Goal: Check status: Check status

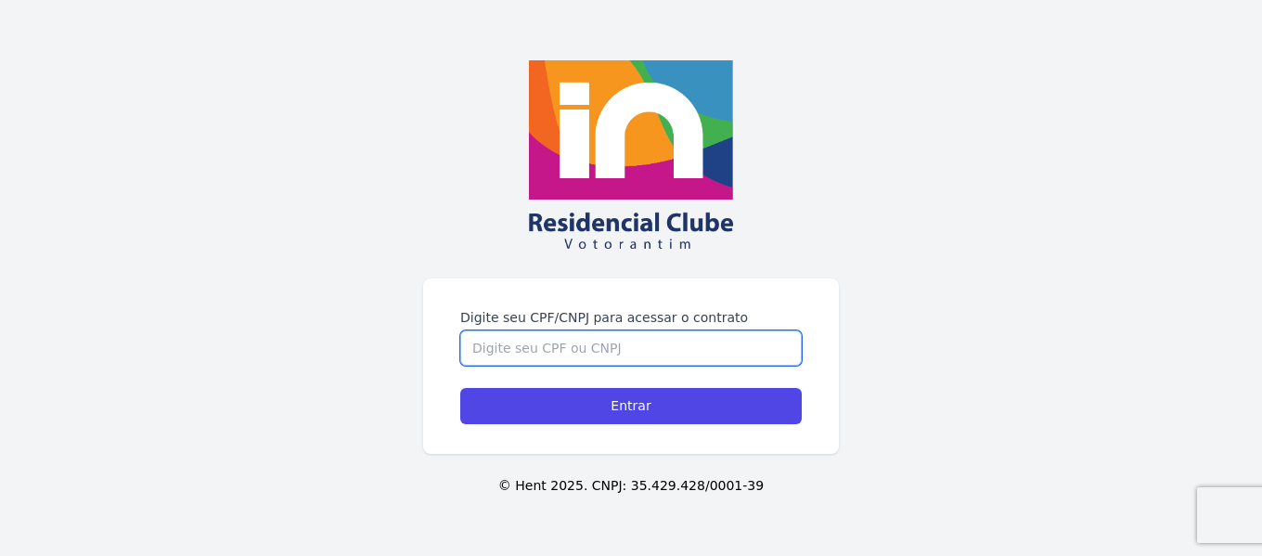
click at [514, 343] on input "Digite seu CPF/CNPJ para acessar o contrato" at bounding box center [631, 347] width 342 height 35
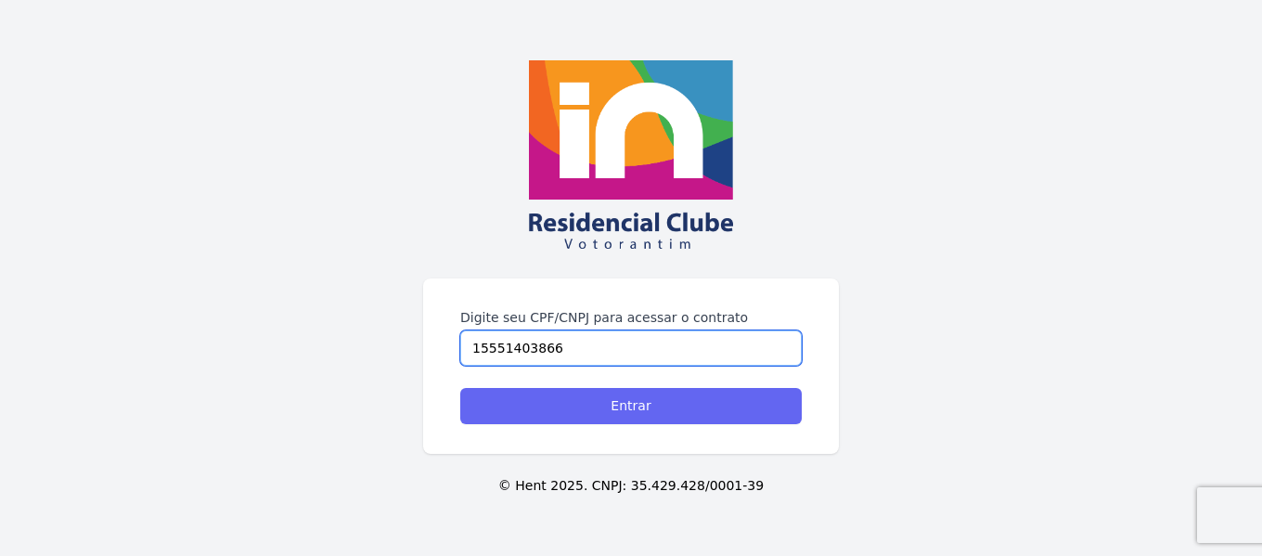
type input "15551403866"
click at [629, 412] on input "Entrar" at bounding box center [631, 406] width 342 height 36
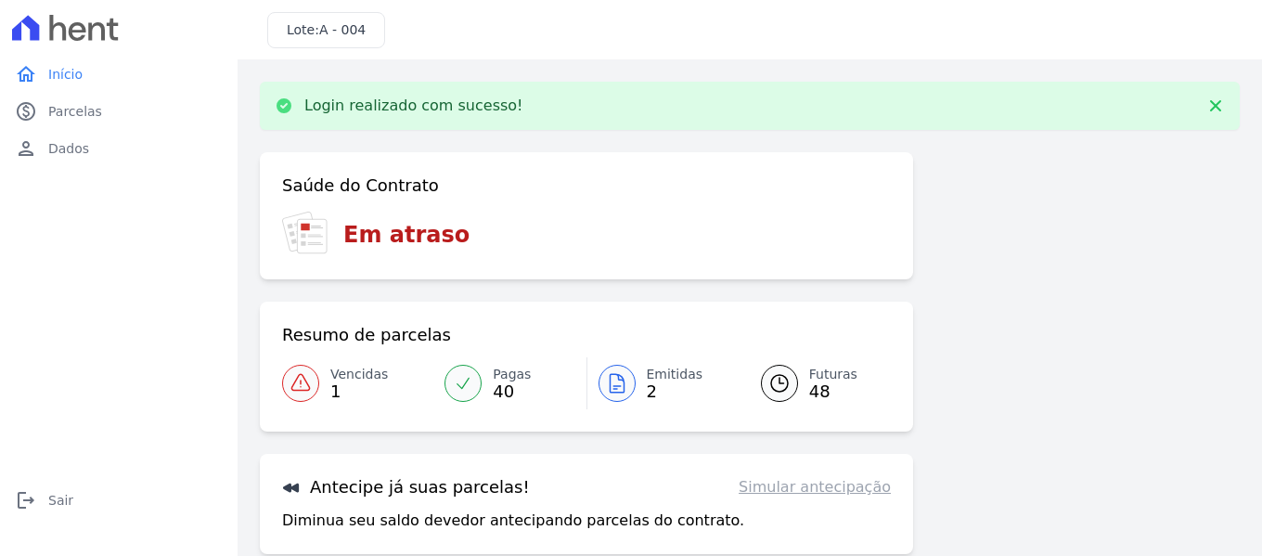
click at [370, 387] on span "1" at bounding box center [359, 391] width 58 height 15
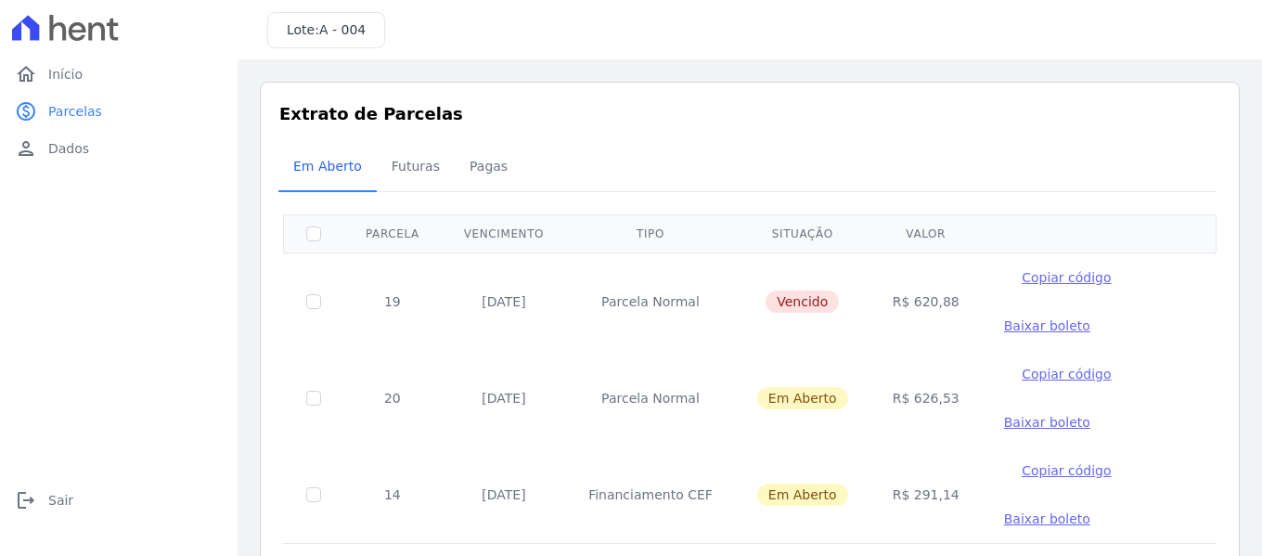
scroll to position [71, 0]
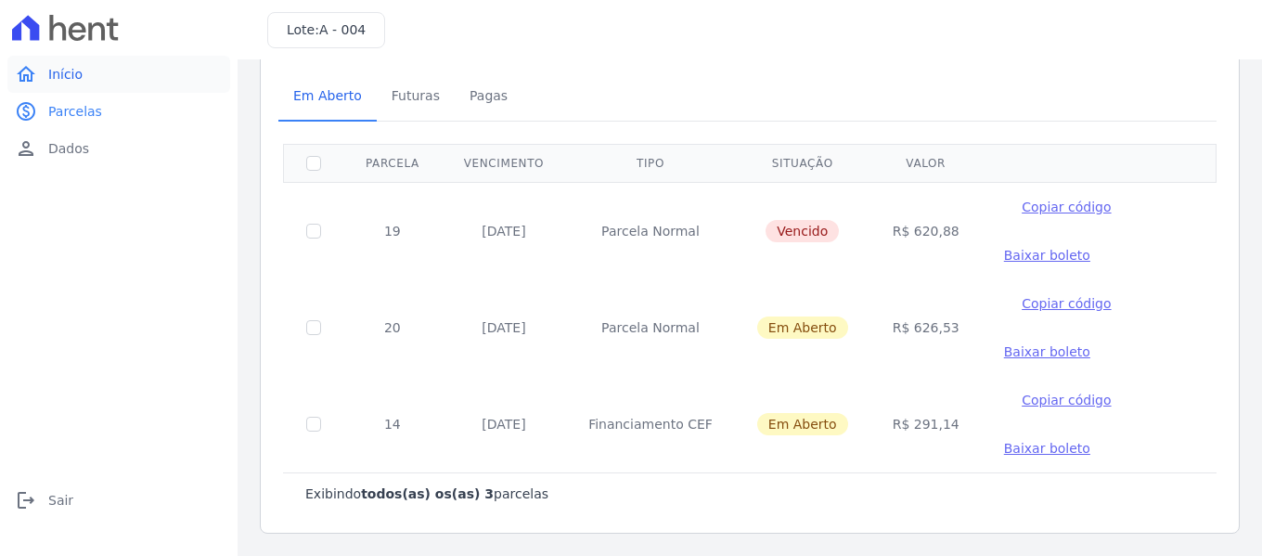
click at [56, 74] on span "Início" at bounding box center [65, 74] width 34 height 19
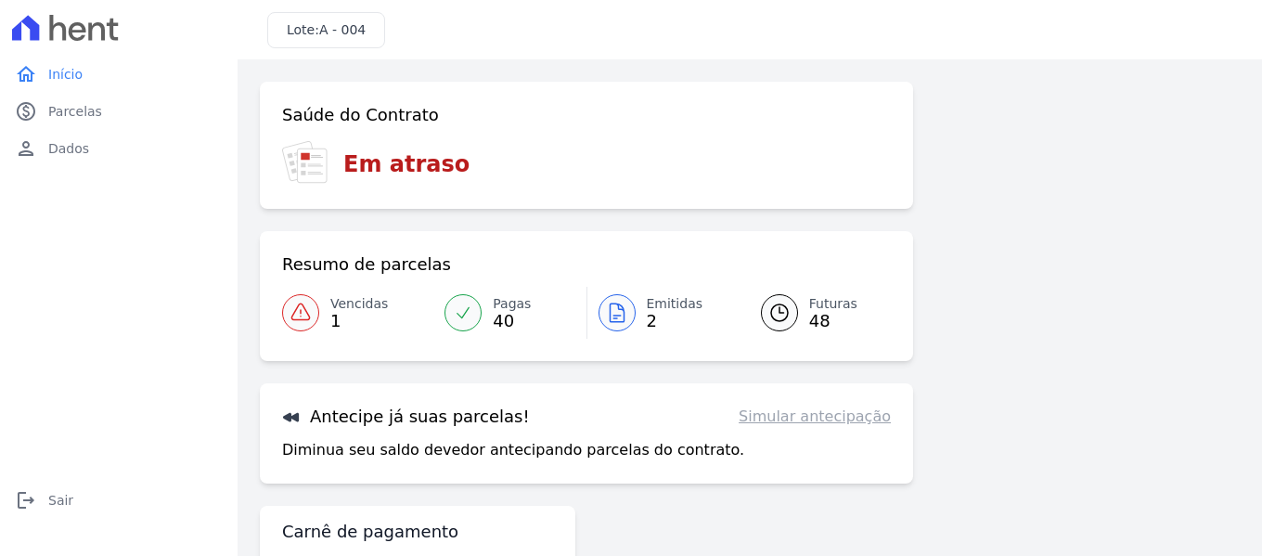
click at [817, 317] on span "48" at bounding box center [833, 321] width 48 height 15
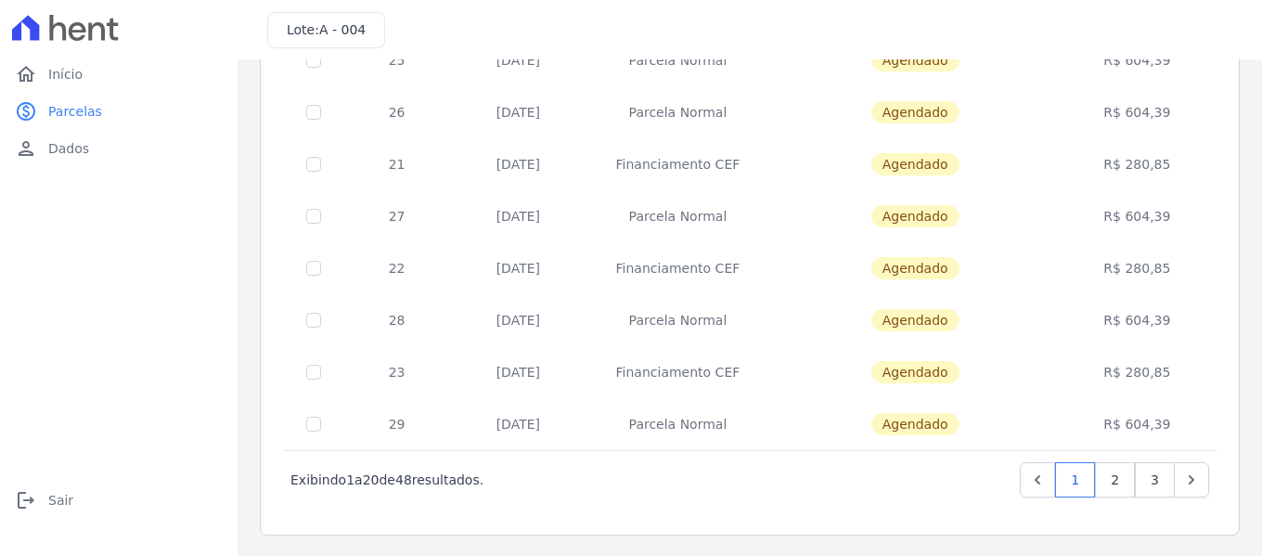
scroll to position [845, 0]
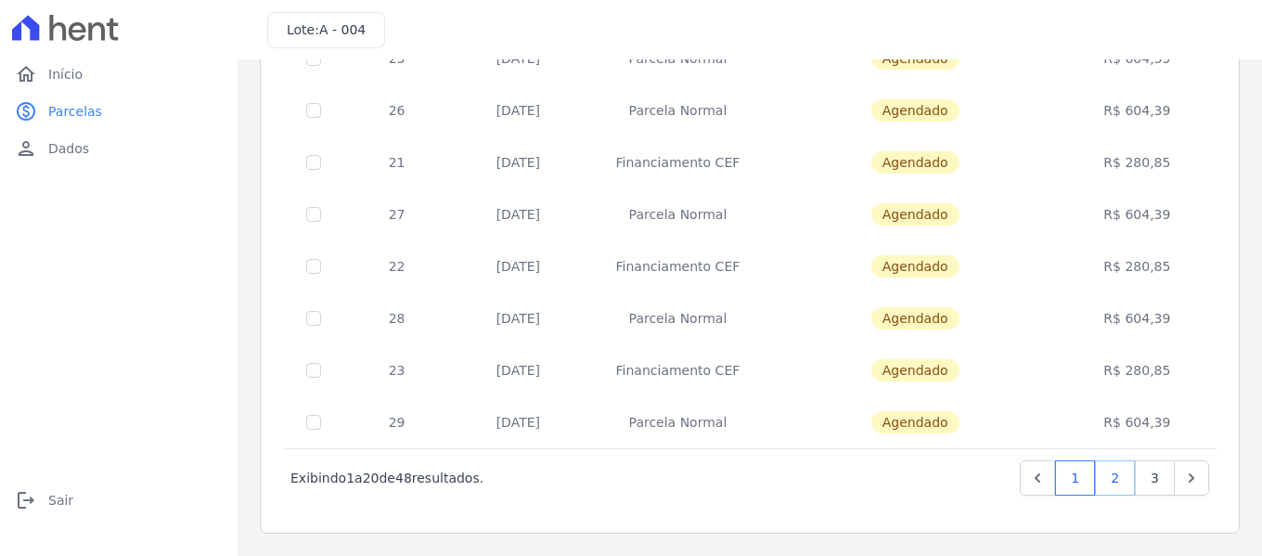
click at [1098, 482] on link "2" at bounding box center [1115, 477] width 40 height 35
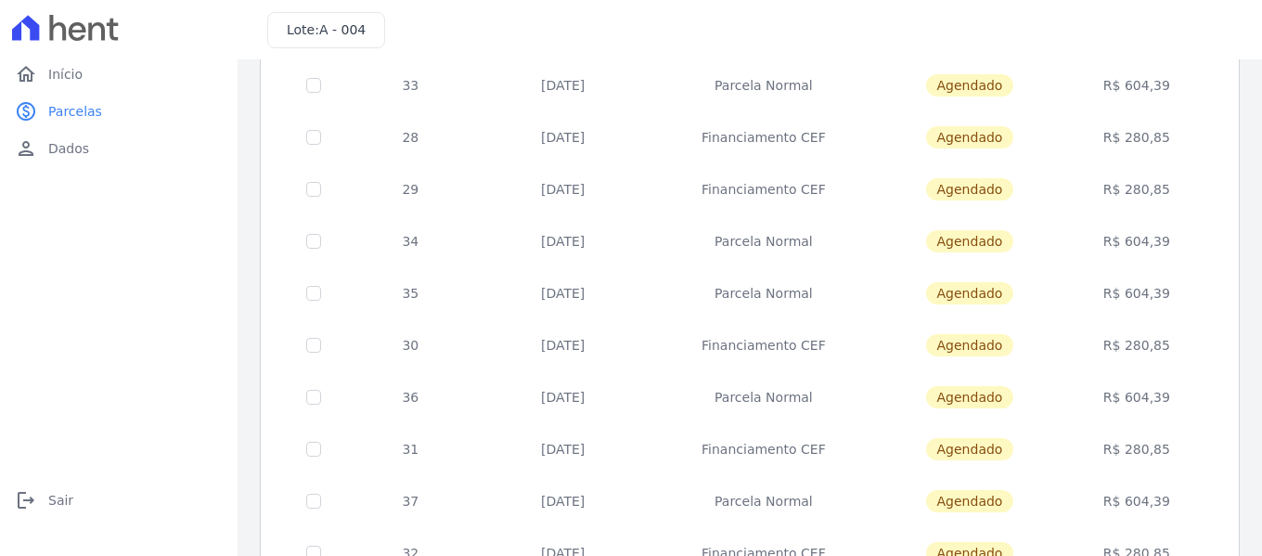
scroll to position [835, 0]
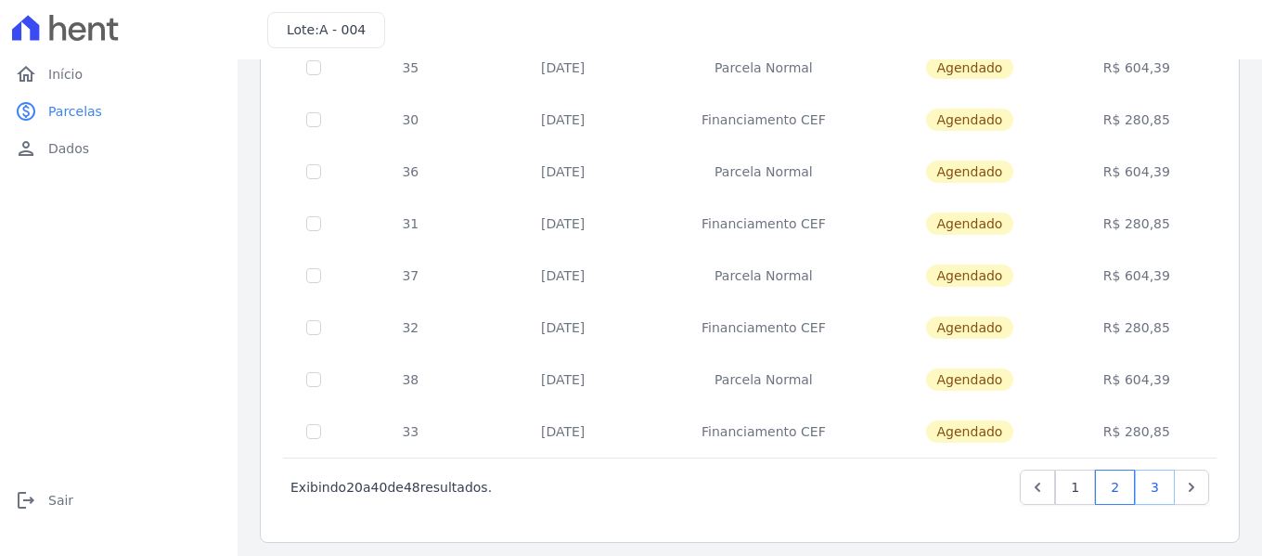
click at [1139, 490] on link "3" at bounding box center [1155, 487] width 40 height 35
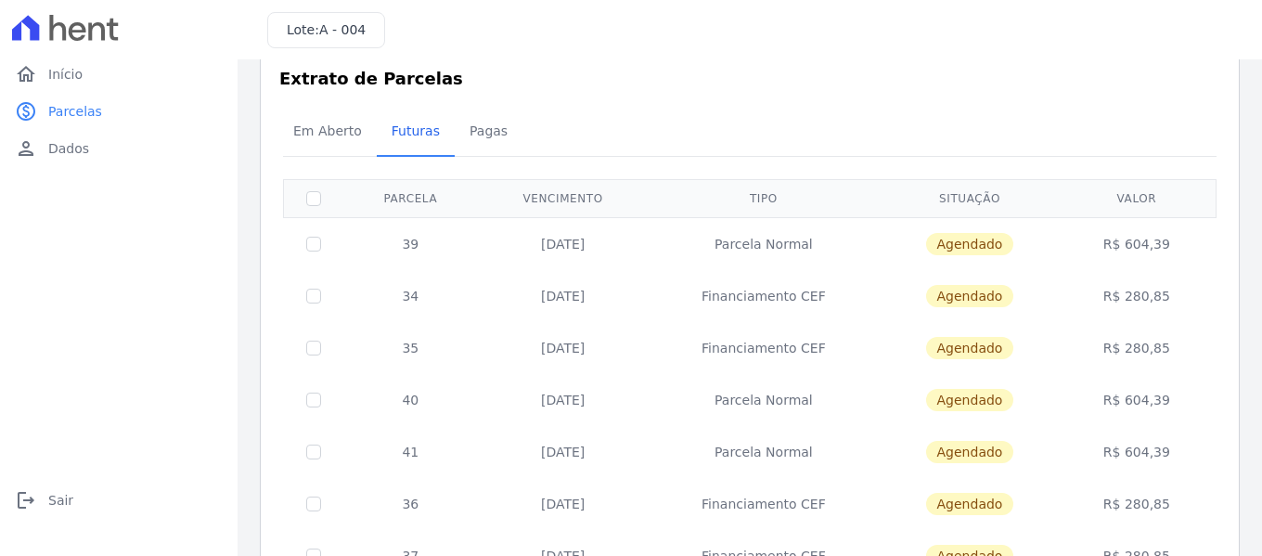
scroll to position [221, 0]
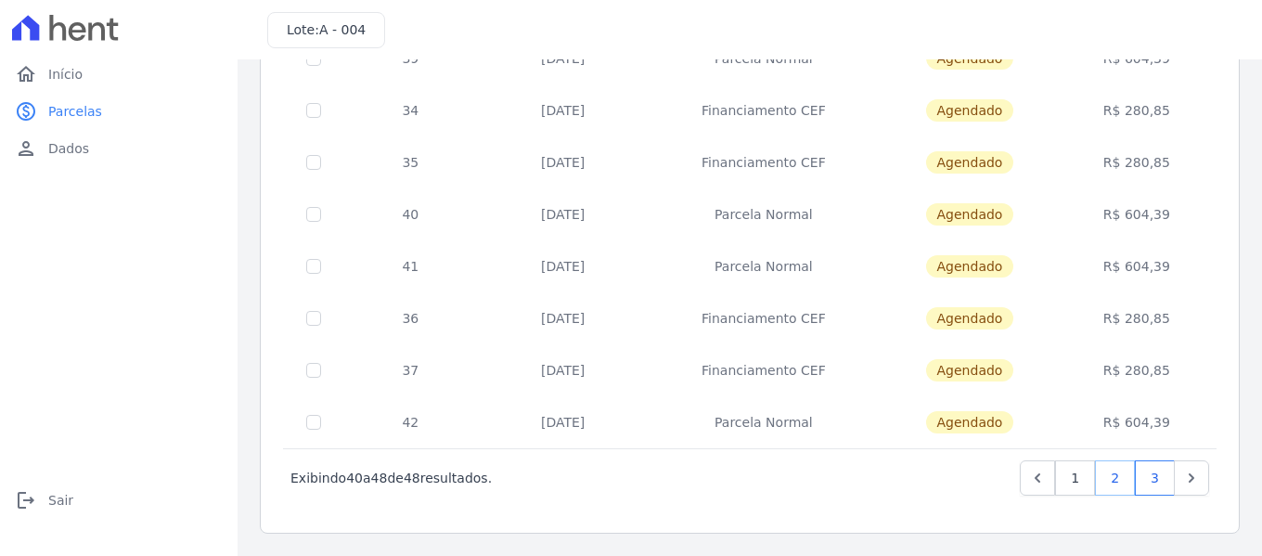
click at [1099, 481] on link "2" at bounding box center [1115, 477] width 40 height 35
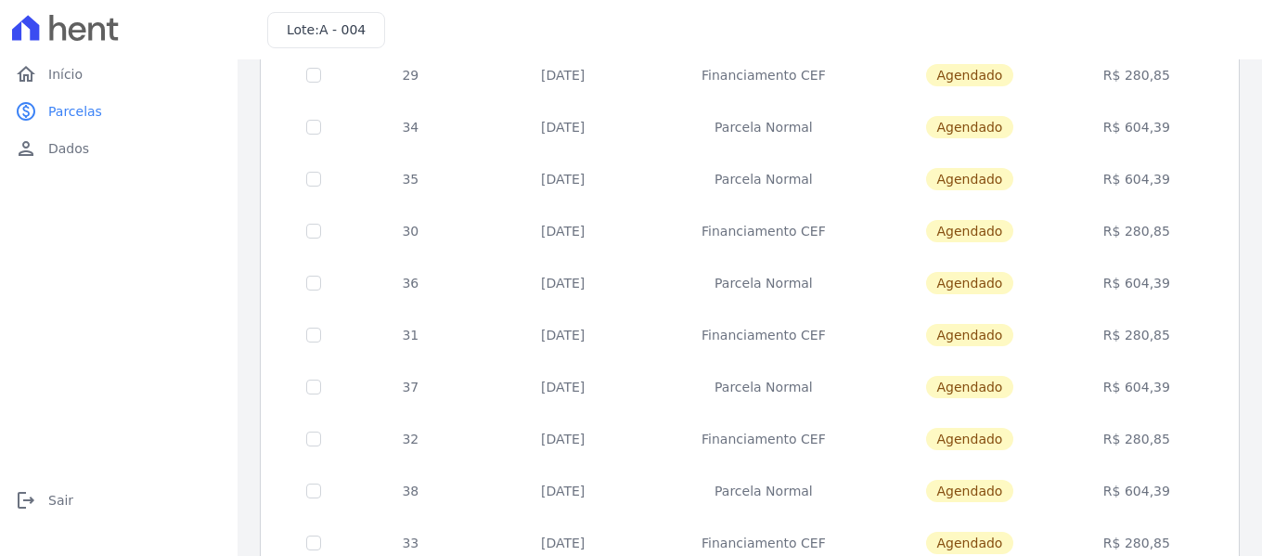
scroll to position [845, 0]
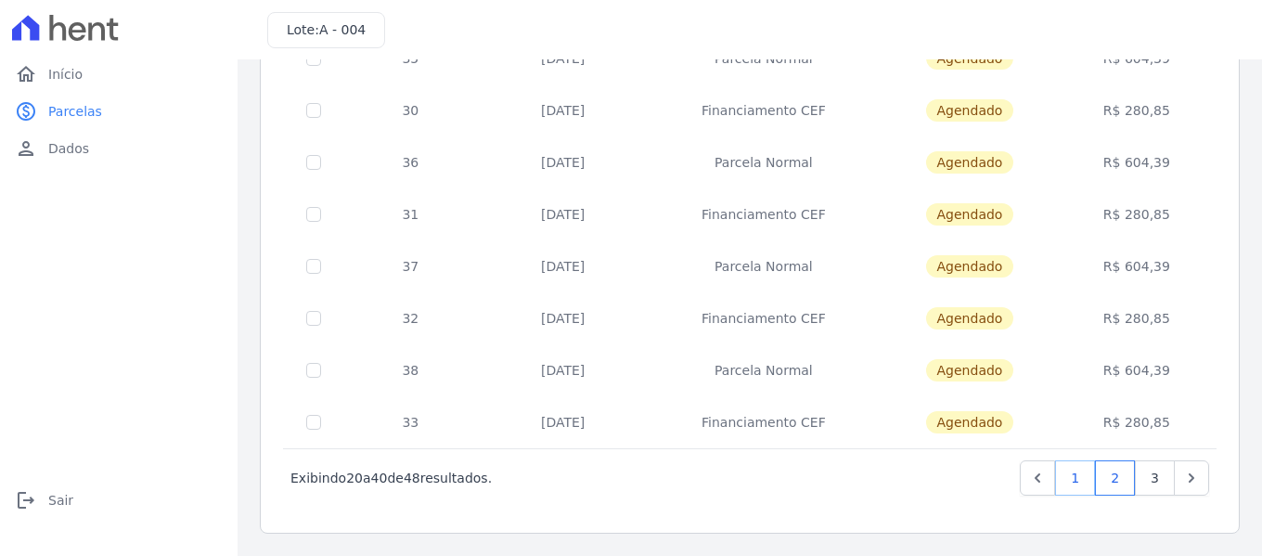
click at [1062, 472] on link "1" at bounding box center [1075, 477] width 40 height 35
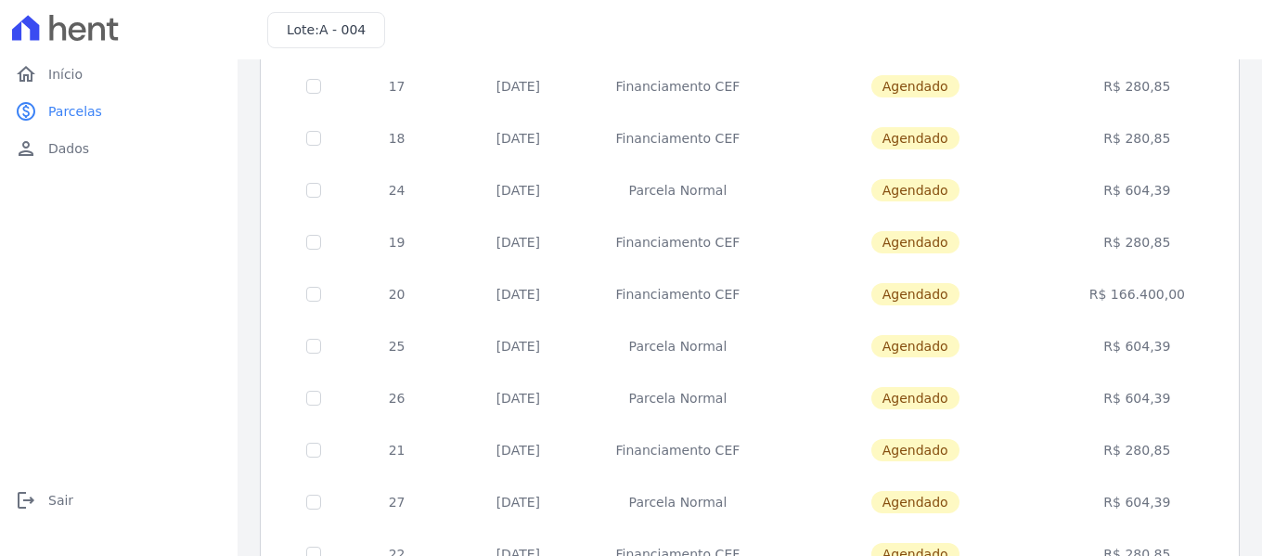
scroll to position [845, 0]
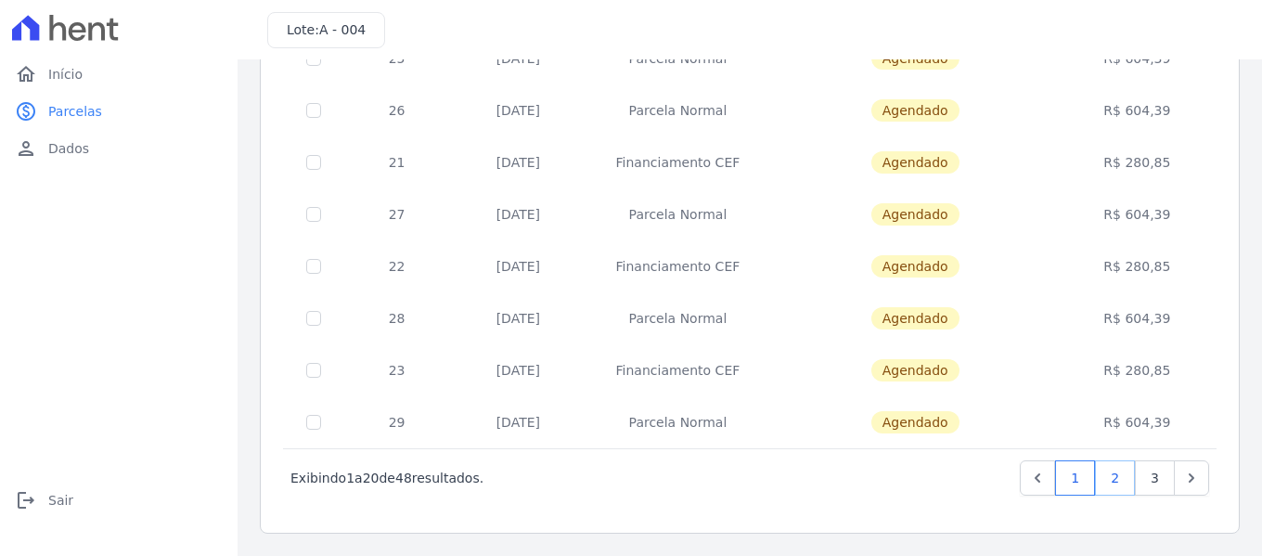
click at [1102, 475] on link "2" at bounding box center [1115, 477] width 40 height 35
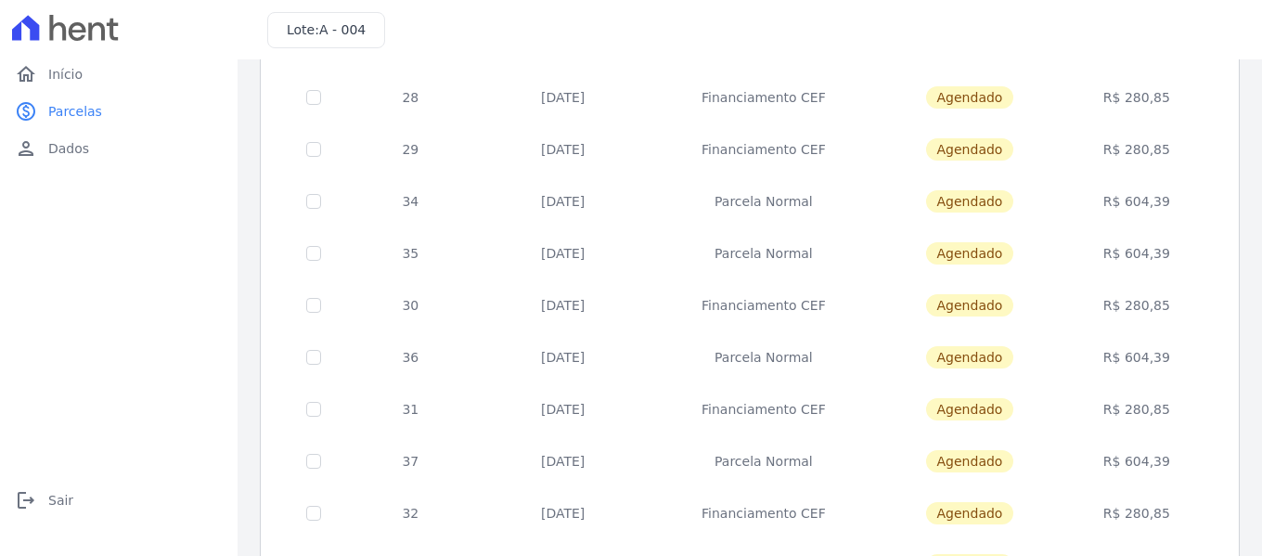
scroll to position [845, 0]
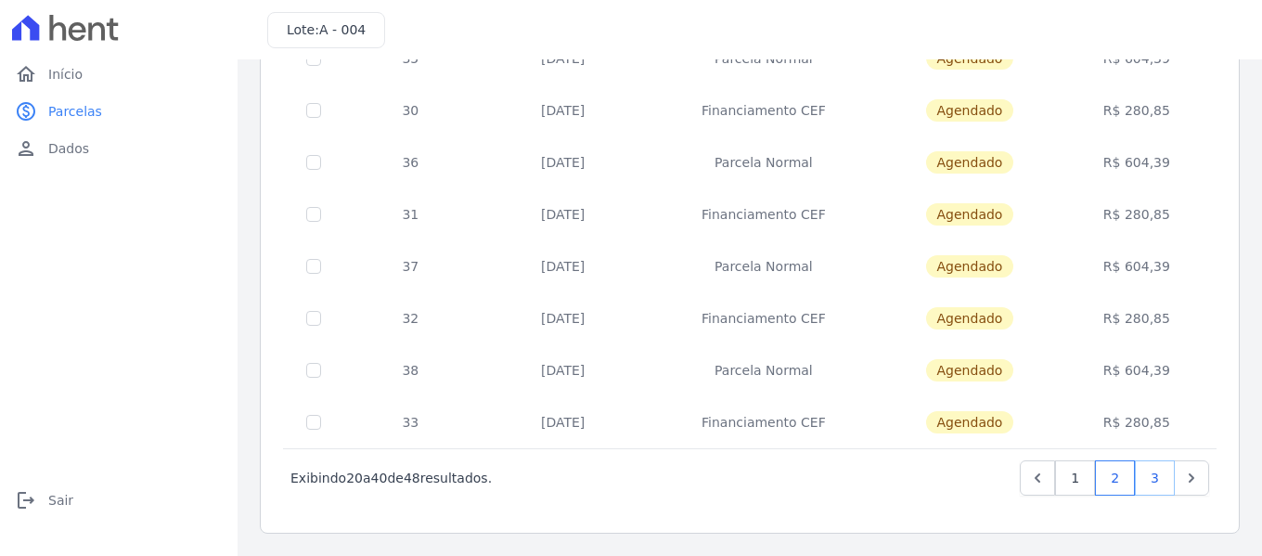
click at [1141, 479] on link "3" at bounding box center [1155, 477] width 40 height 35
